Goal: Information Seeking & Learning: Learn about a topic

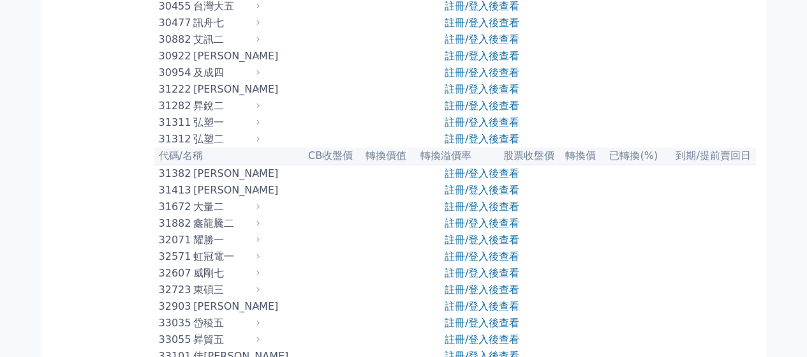
scroll to position [1977, 0]
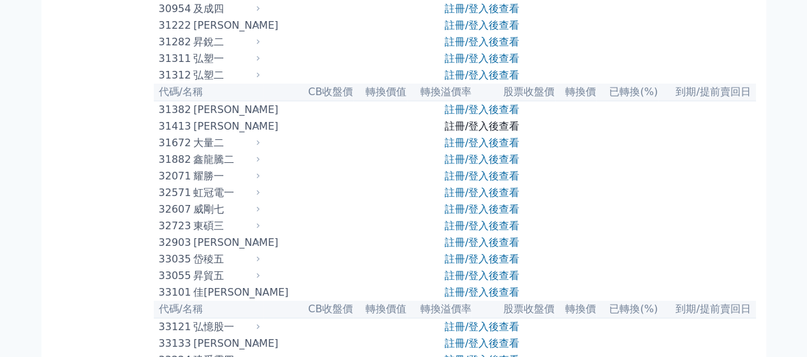
click at [454, 132] on link "註冊/登入後查看" at bounding box center [482, 126] width 75 height 12
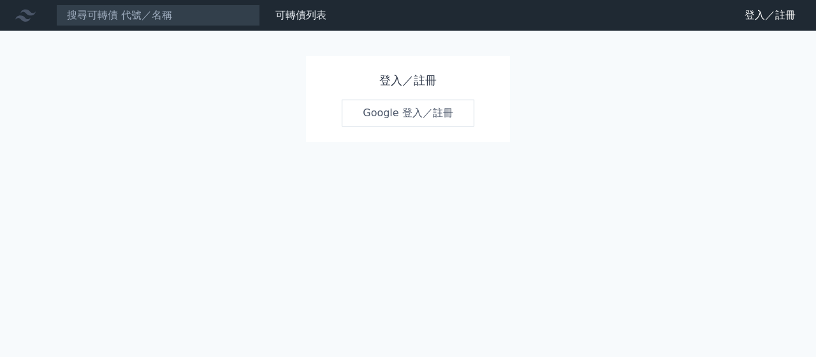
click at [416, 112] on link "Google 登入／註冊" at bounding box center [408, 113] width 133 height 27
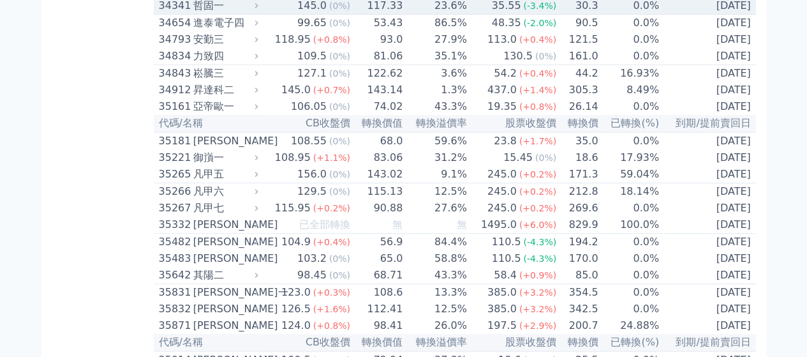
scroll to position [2679, 0]
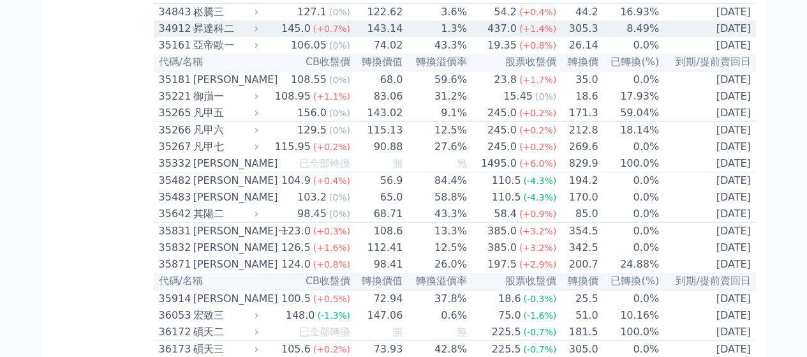
click at [244, 36] on div "昇達科二" at bounding box center [224, 28] width 63 height 15
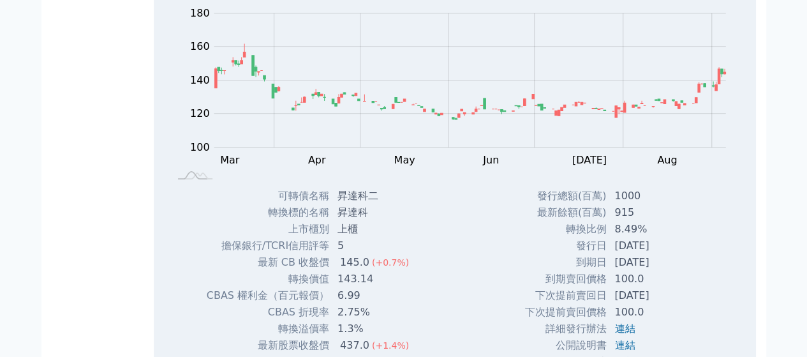
scroll to position [2743, 0]
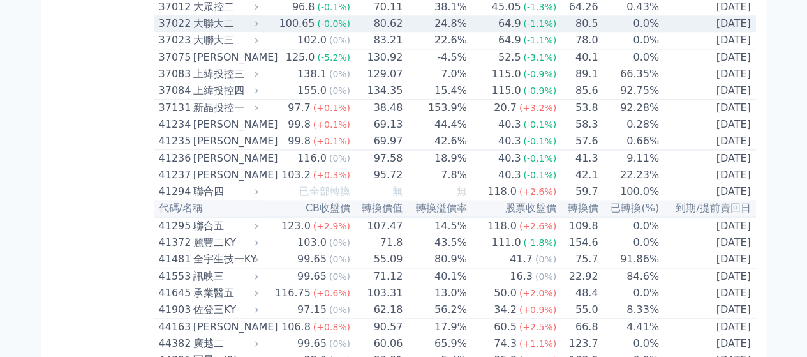
scroll to position [3253, 0]
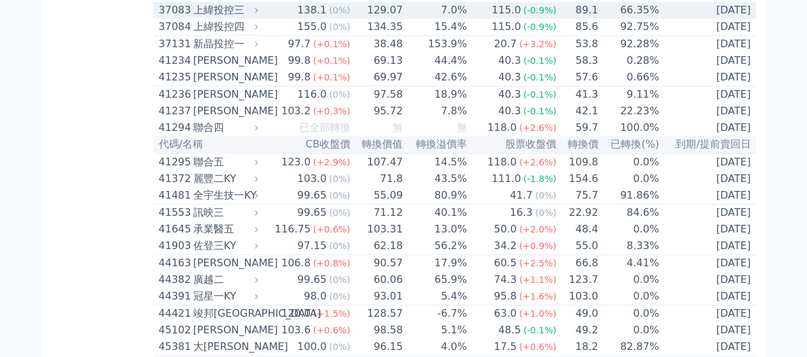
click at [292, 18] on td "138.1 (0%)" at bounding box center [306, 10] width 89 height 17
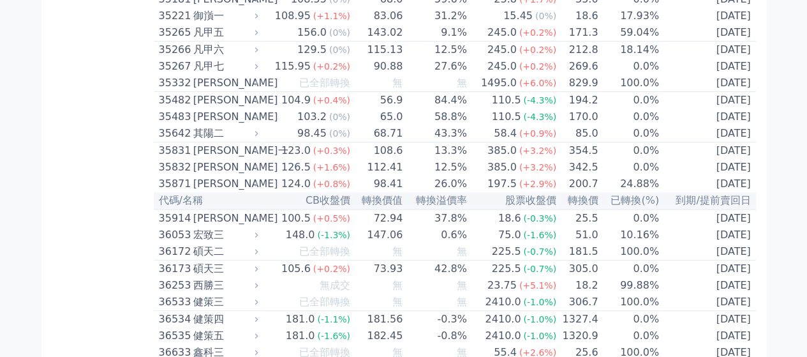
scroll to position [2743, 0]
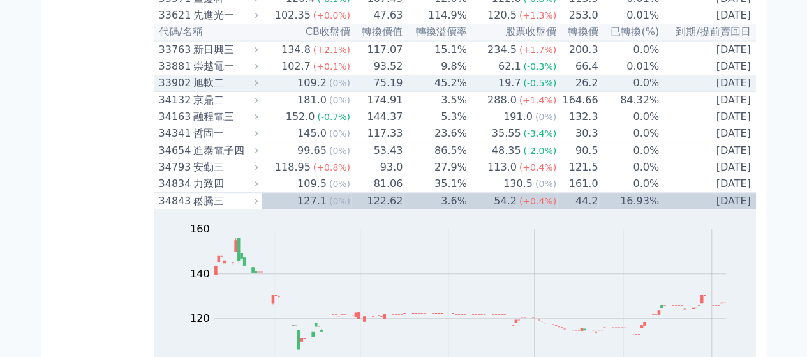
scroll to position [2488, 0]
